Goal: Use online tool/utility: Utilize a website feature to perform a specific function

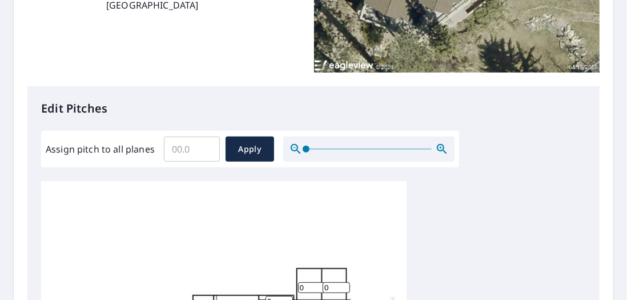
scroll to position [228, 0]
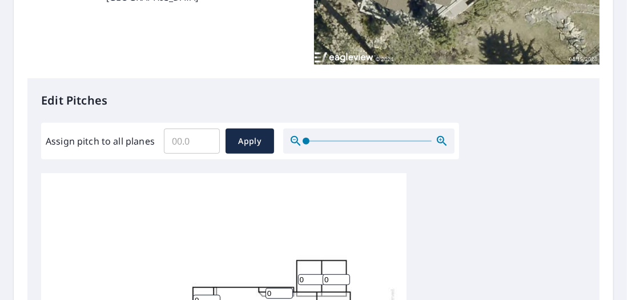
click at [184, 138] on input "Assign pitch to all planes" at bounding box center [192, 141] width 56 height 32
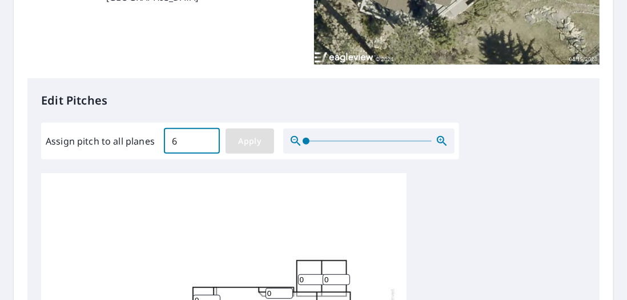
type input "6"
click at [259, 141] on span "Apply" at bounding box center [250, 141] width 30 height 14
type input "6"
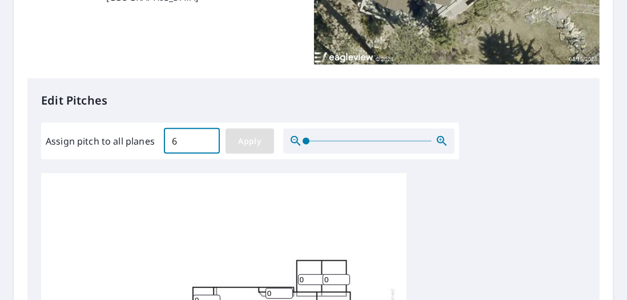
type input "6"
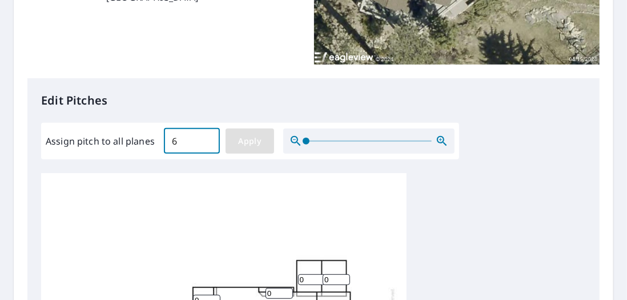
type input "6"
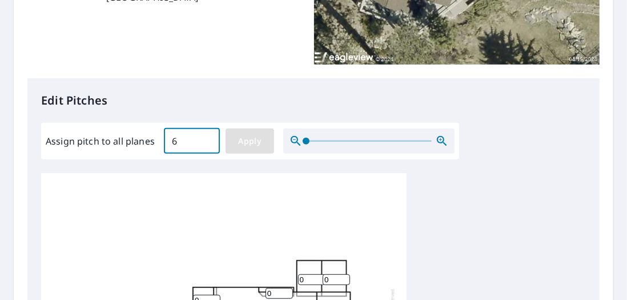
type input "6"
click at [252, 140] on span "Apply" at bounding box center [250, 141] width 30 height 14
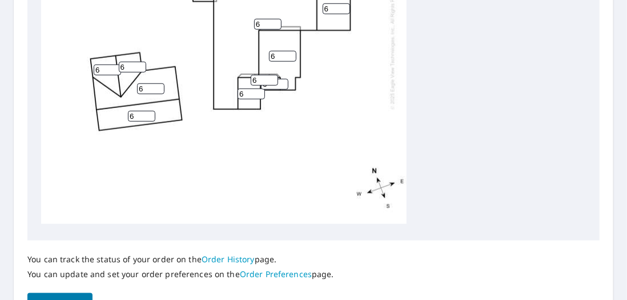
scroll to position [612, 0]
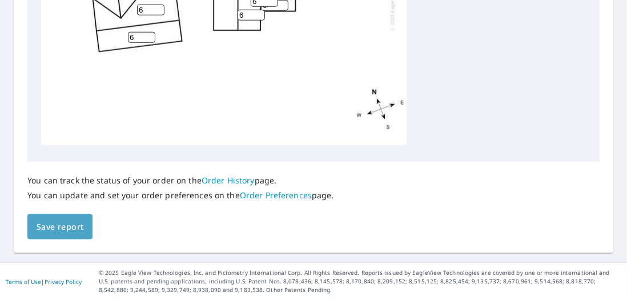
click at [76, 225] on span "Save report" at bounding box center [60, 227] width 47 height 14
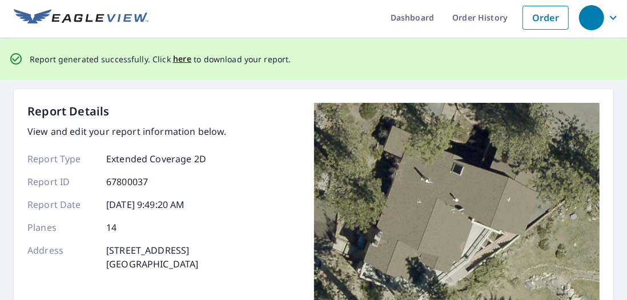
scroll to position [0, 0]
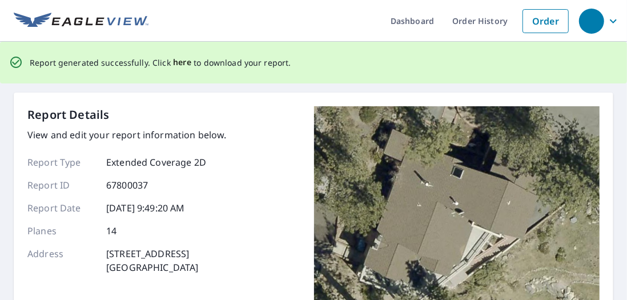
click at [179, 61] on span "here" at bounding box center [182, 62] width 19 height 14
